Goal: Find specific page/section: Find specific page/section

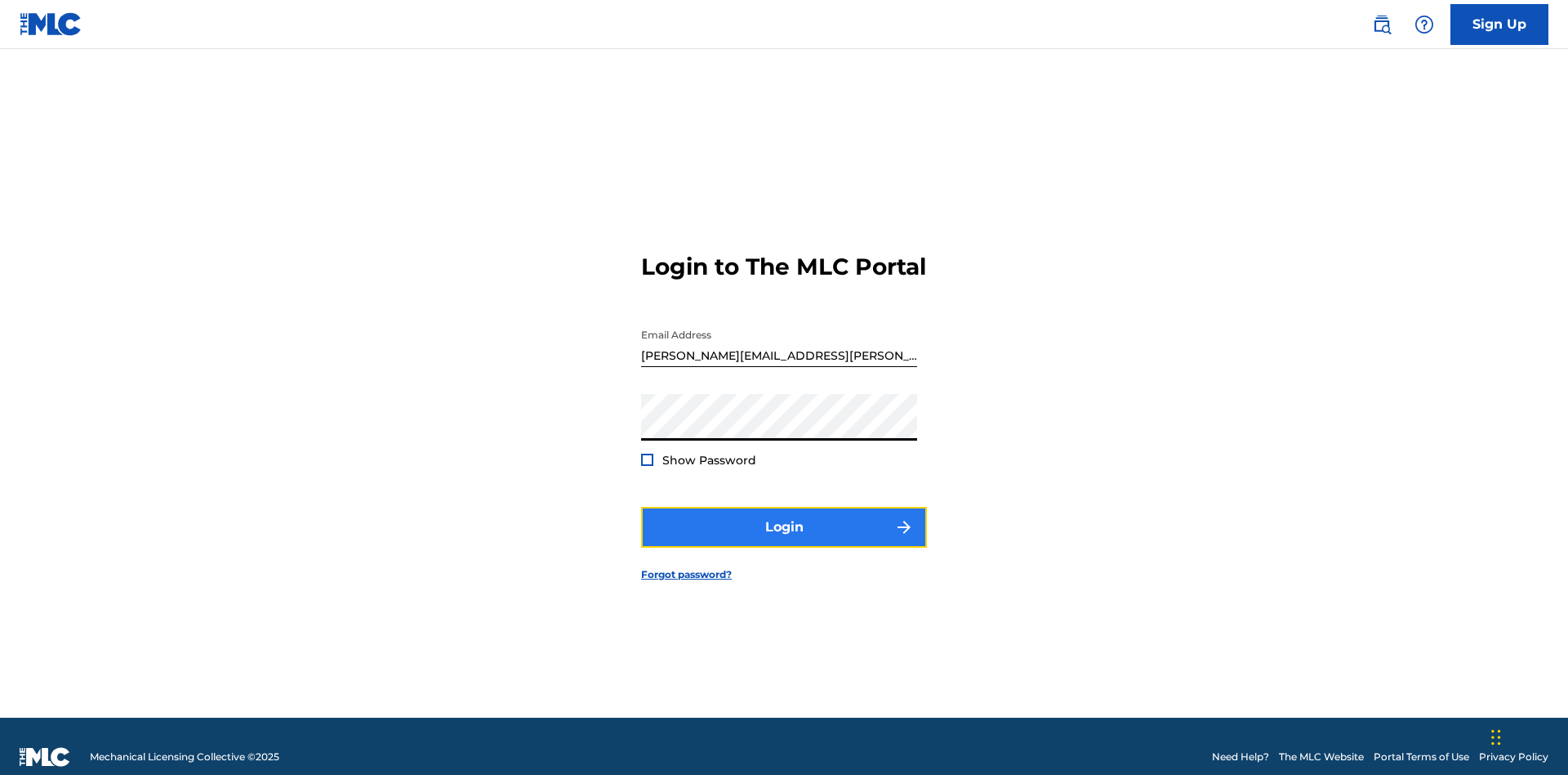
click at [784, 519] on button "Login" at bounding box center [784, 526] width 285 height 40
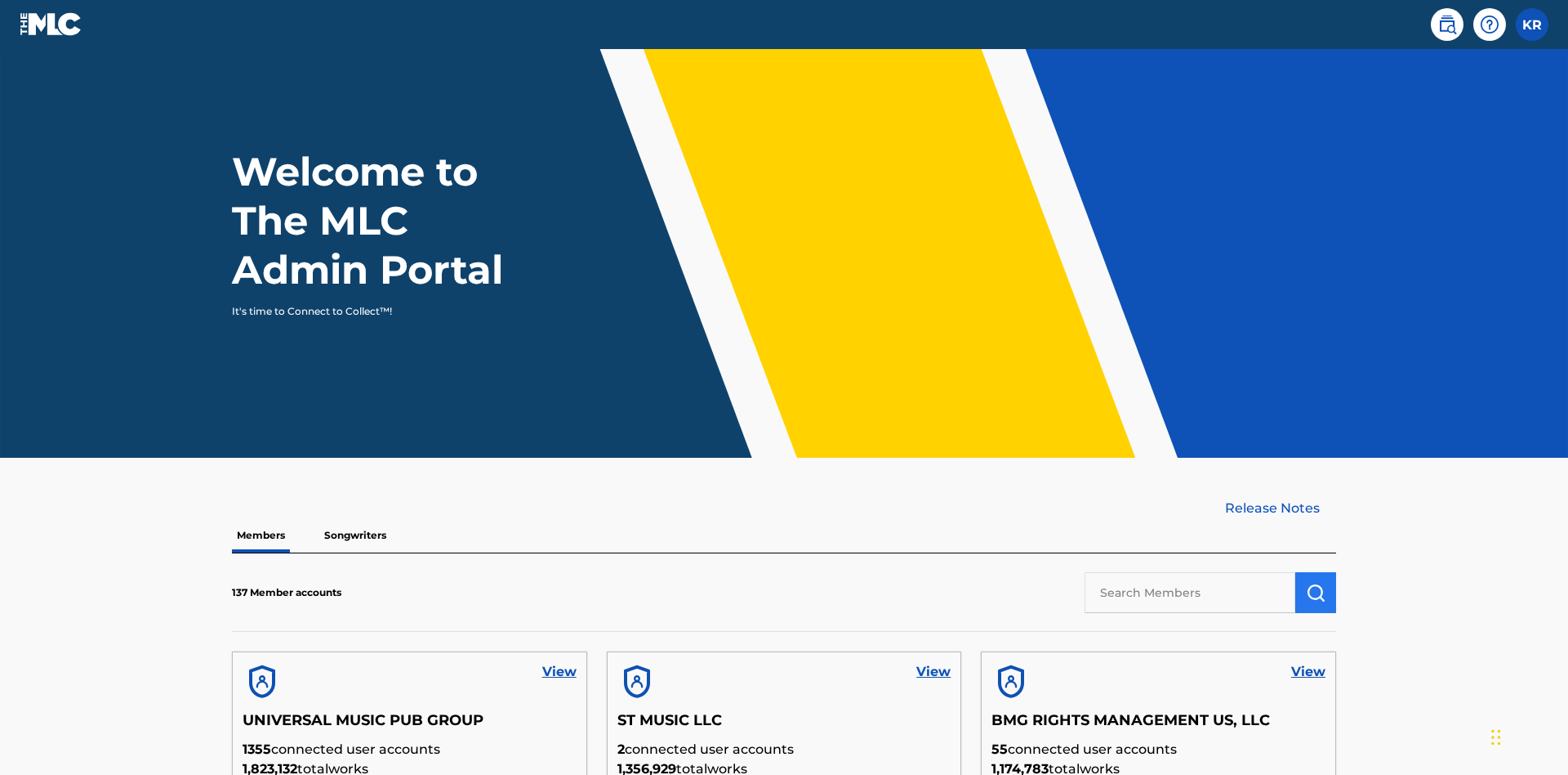
click at [1191, 572] on input "text" at bounding box center [1190, 592] width 210 height 40
click at [1315, 582] on img "submit" at bounding box center [1315, 592] width 20 height 20
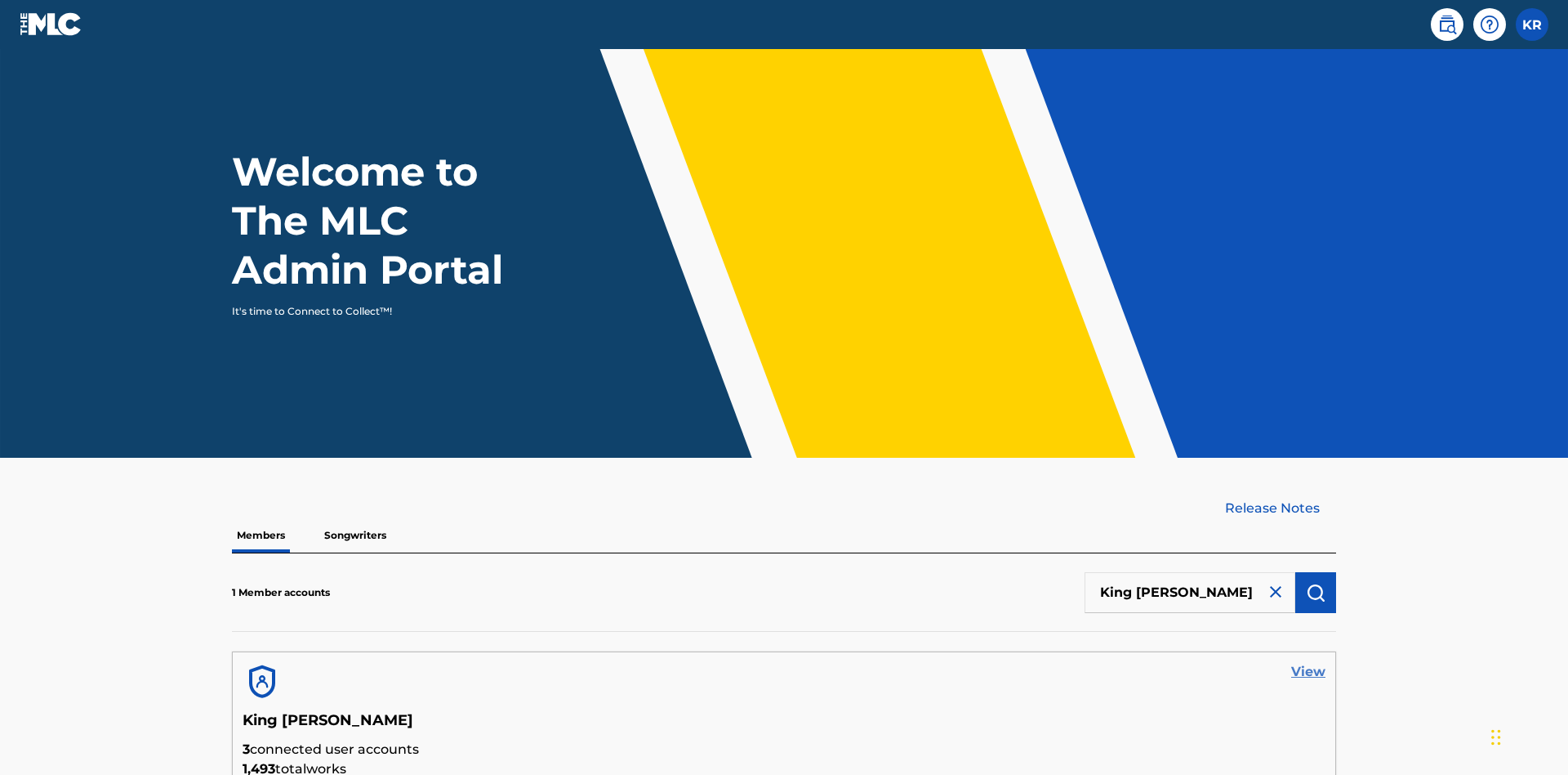
click at [1309, 662] on link "View" at bounding box center [1308, 672] width 35 height 20
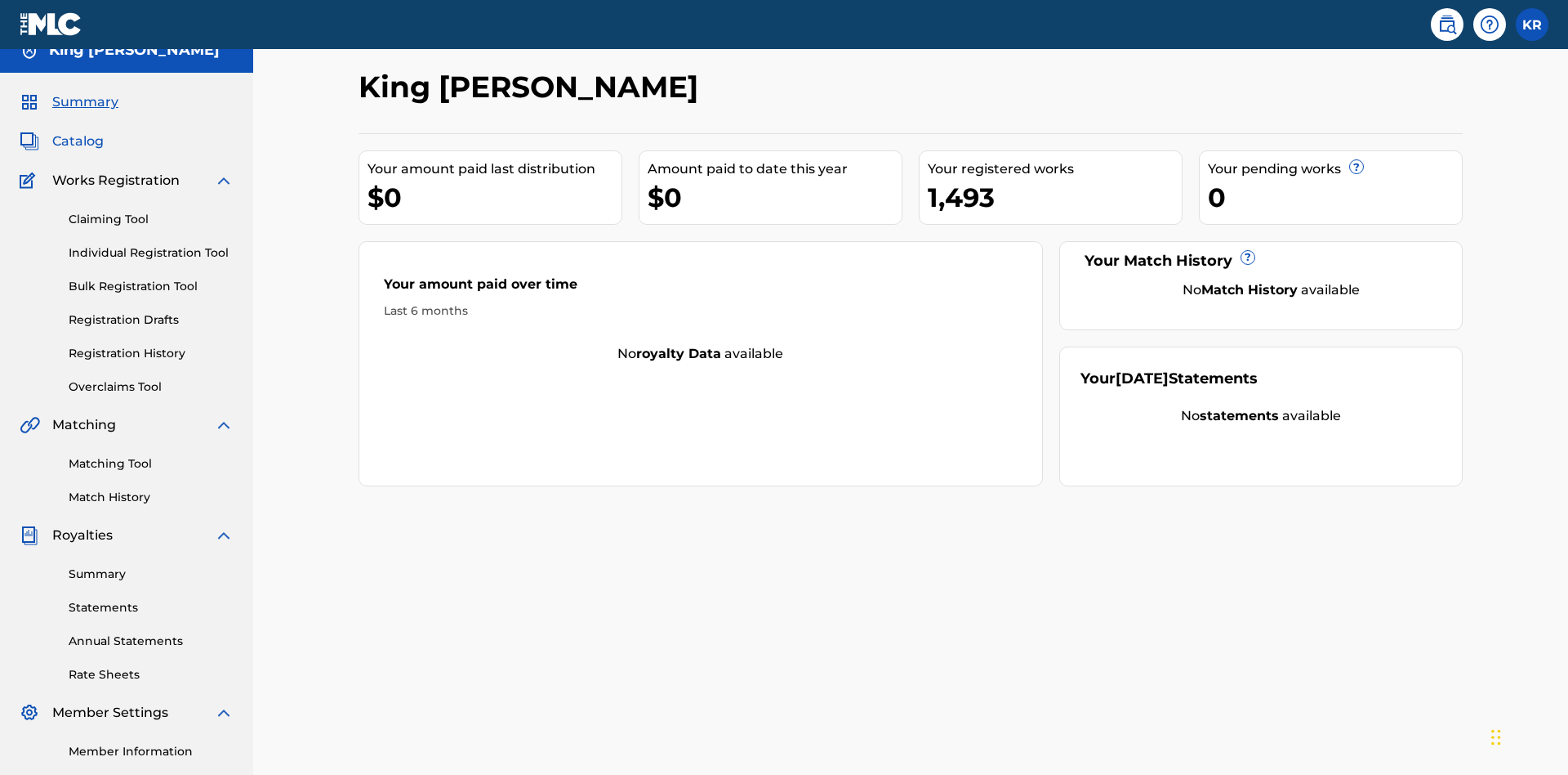
click at [78, 132] on span "Catalog" at bounding box center [78, 141] width 52 height 20
